Goal: Task Accomplishment & Management: Manage account settings

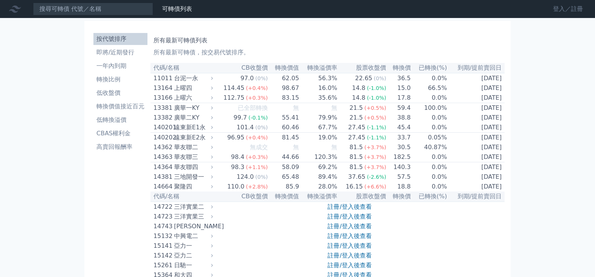
click at [520, 5] on link "登入／註冊" at bounding box center [568, 9] width 42 height 12
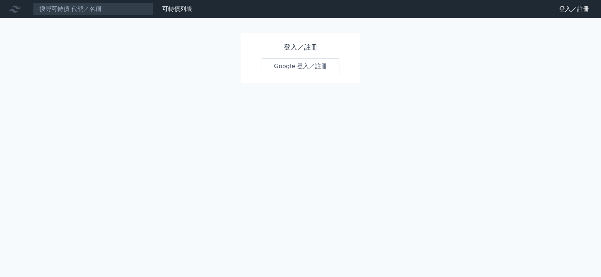
click at [285, 67] on link "Google 登入／註冊" at bounding box center [301, 67] width 78 height 16
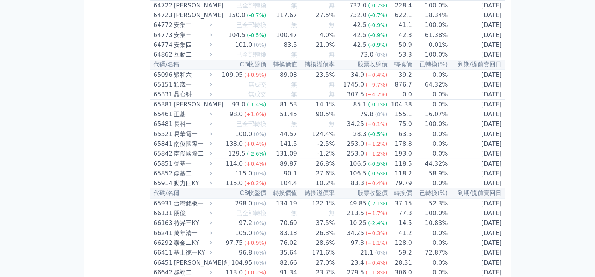
scroll to position [3227, 0]
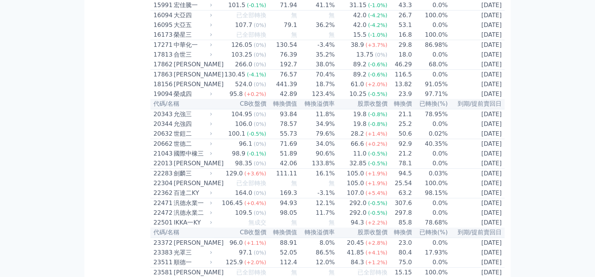
scroll to position [0, 0]
